Goal: Task Accomplishment & Management: Manage account settings

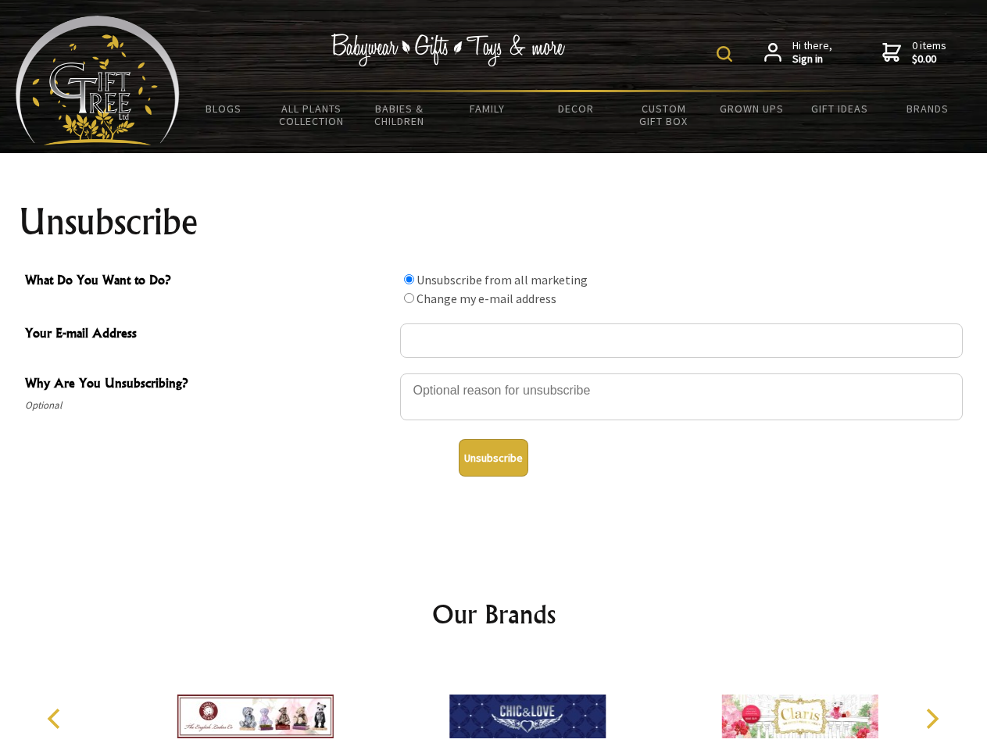
click at [727, 54] on img at bounding box center [725, 54] width 16 height 16
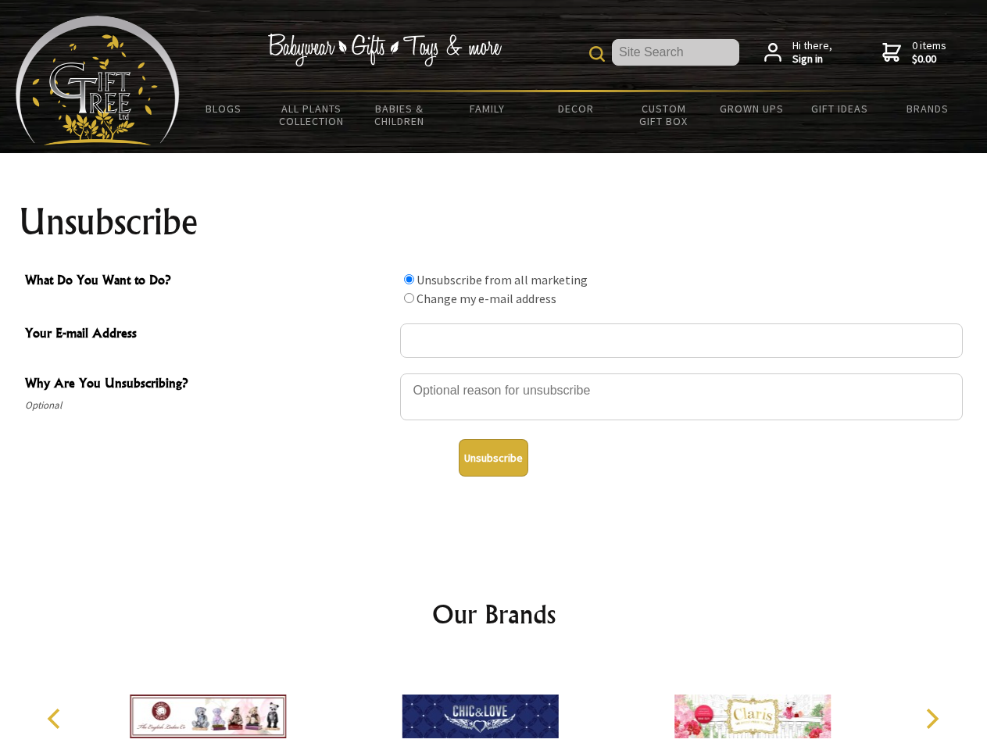
click at [494, 373] on div at bounding box center [681, 399] width 563 height 55
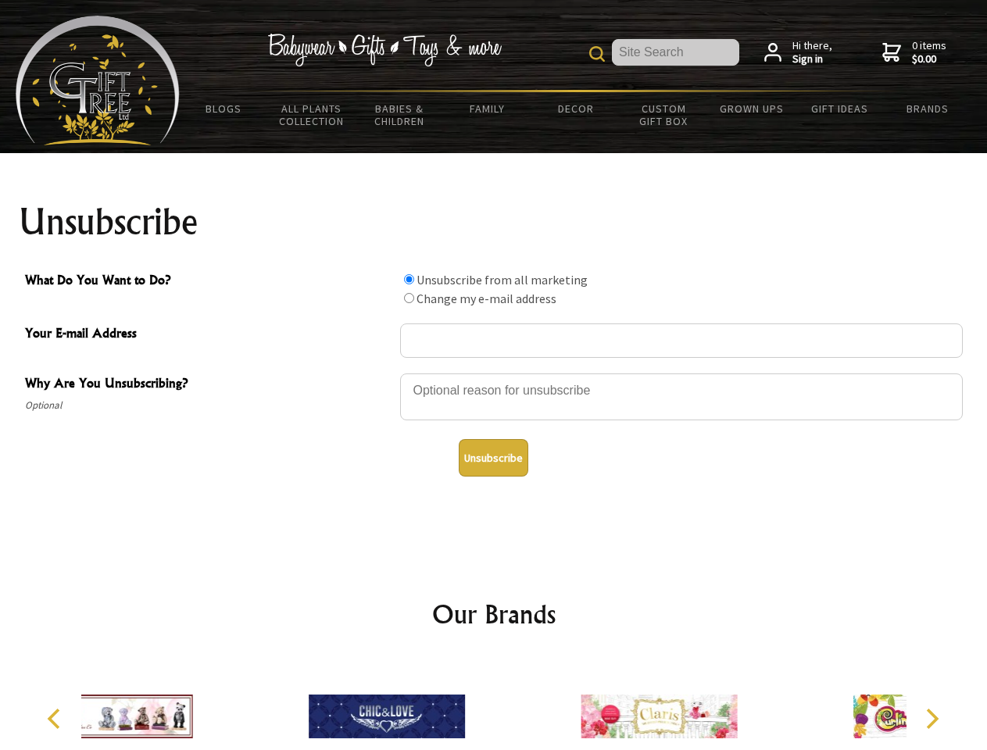
click at [409, 279] on input "What Do You Want to Do?" at bounding box center [409, 279] width 10 height 10
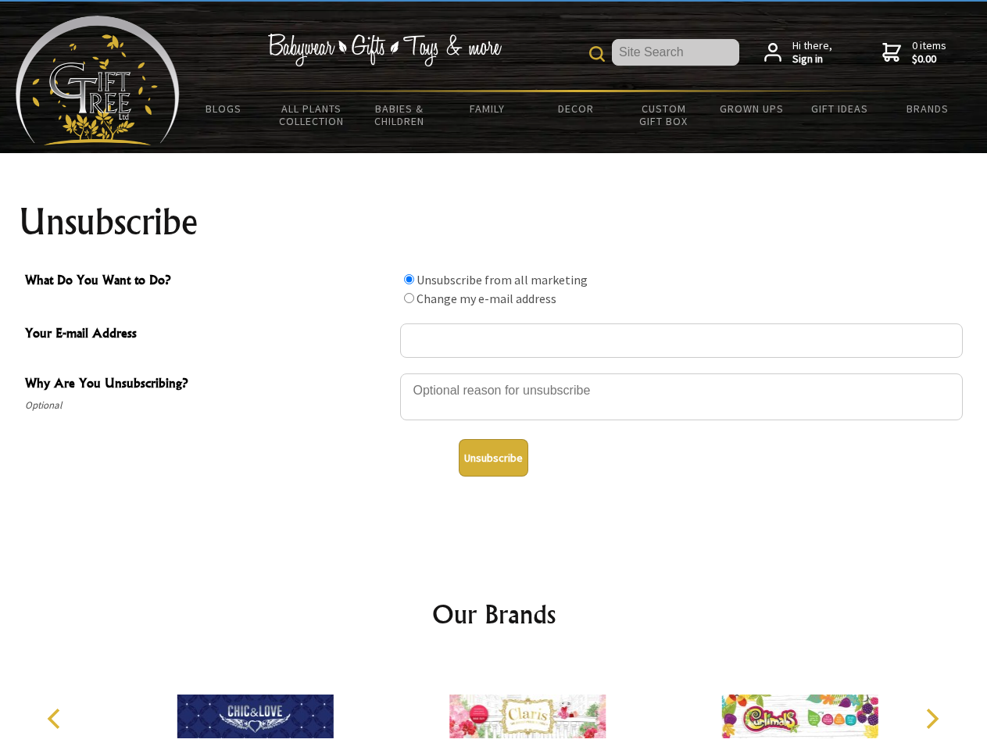
click at [409, 298] on input "What Do You Want to Do?" at bounding box center [409, 298] width 10 height 10
radio input "true"
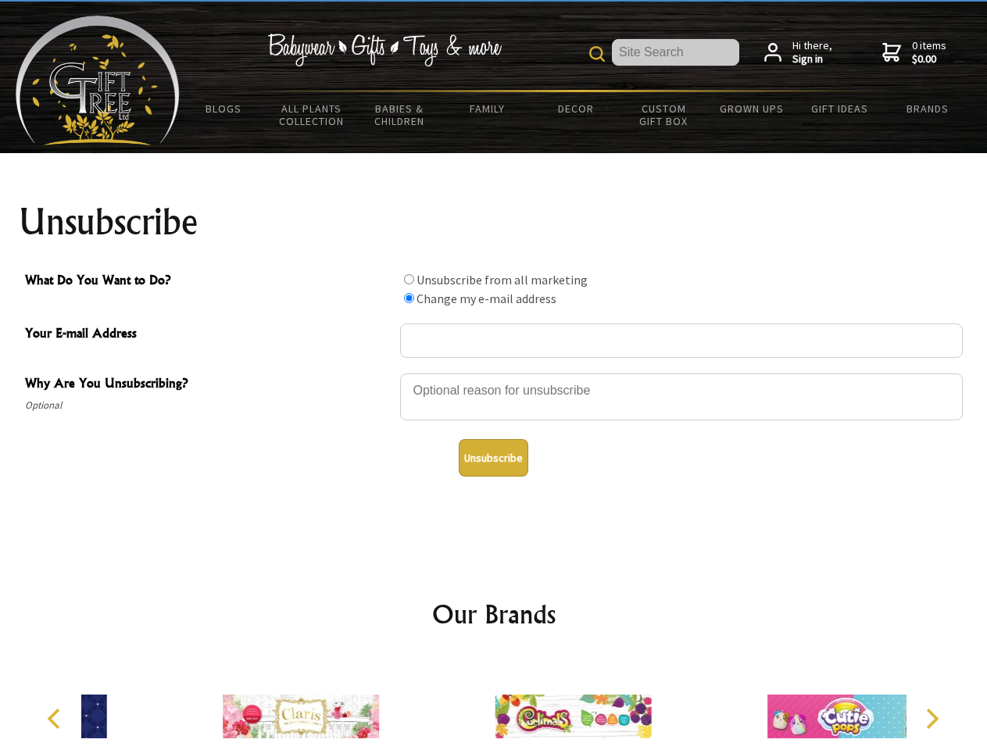
click at [493, 458] on button "Unsubscribe" at bounding box center [494, 458] width 70 height 38
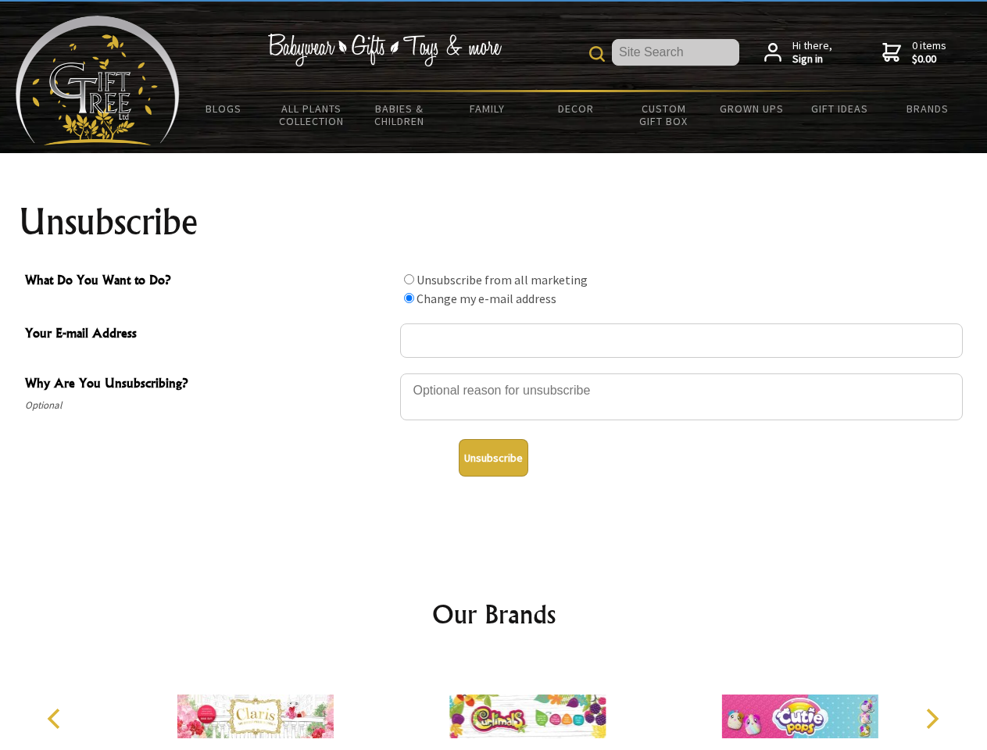
click at [494, 704] on img at bounding box center [527, 716] width 156 height 117
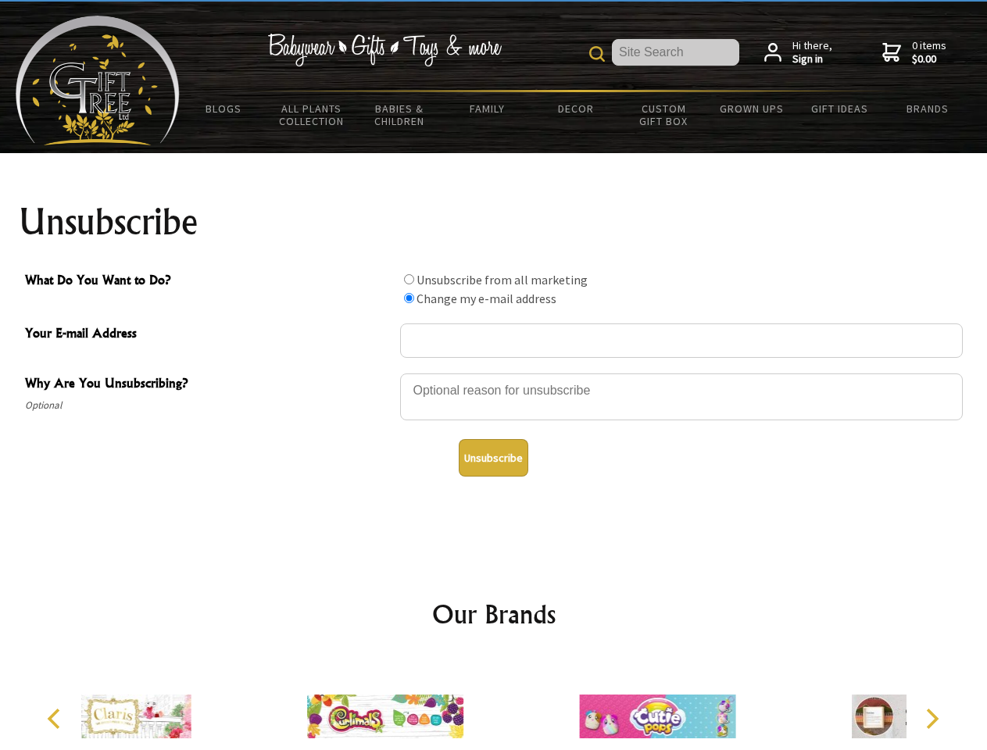
click at [56, 719] on icon "Previous" at bounding box center [55, 719] width 20 height 20
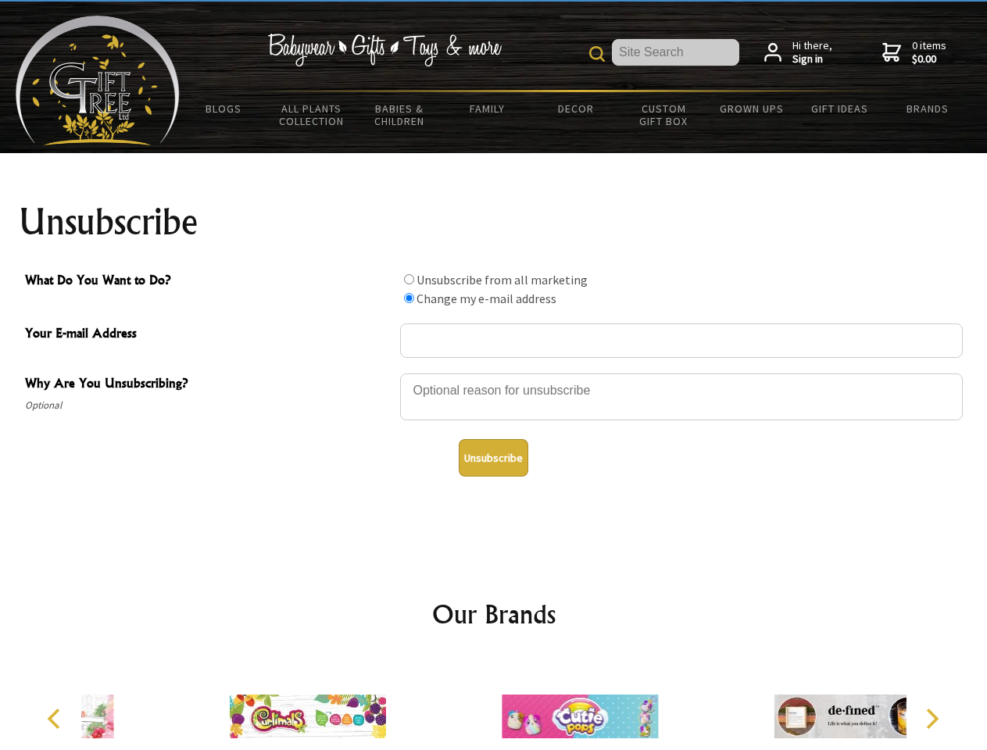
click at [932, 719] on icon "Next" at bounding box center [931, 719] width 20 height 20
